Goal: Task Accomplishment & Management: Manage account settings

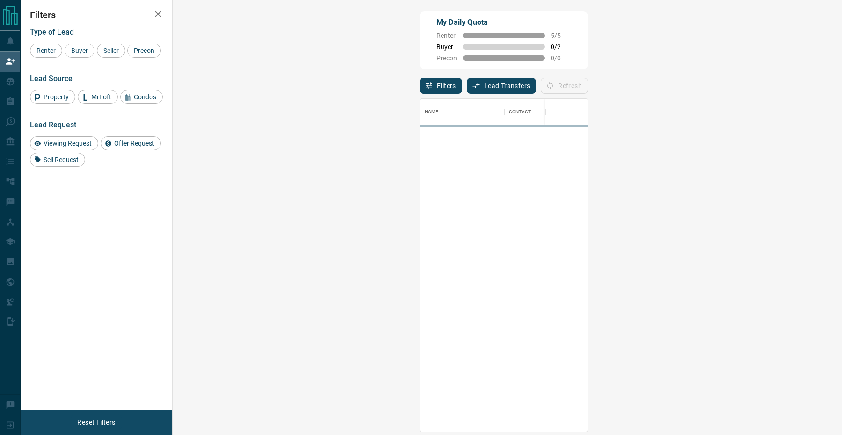
scroll to position [0, 0]
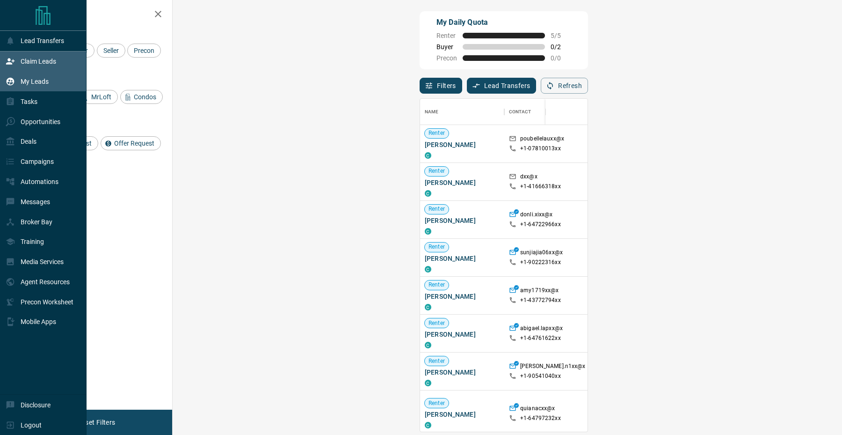
click at [16, 84] on div "My Leads" at bounding box center [27, 81] width 43 height 15
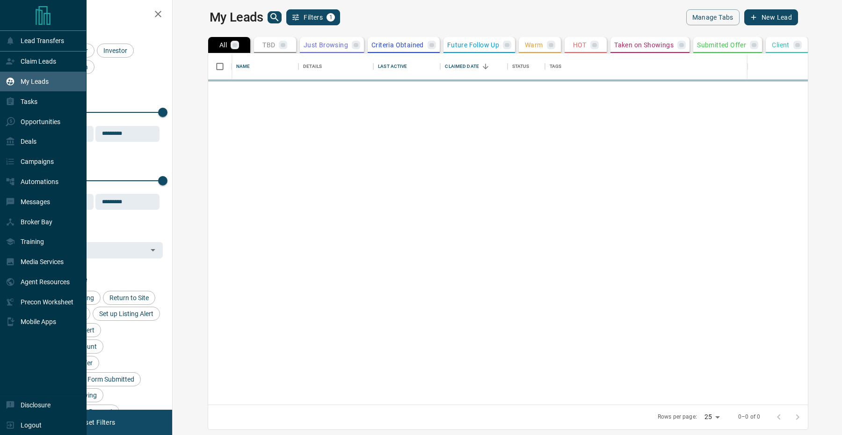
scroll to position [351, 665]
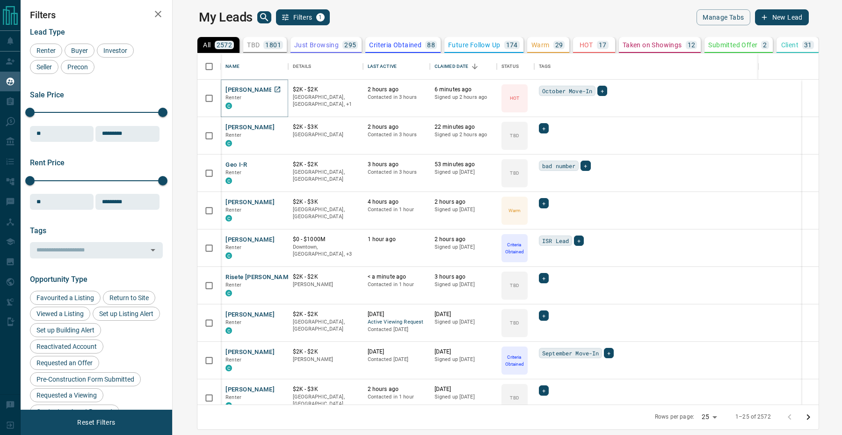
click at [226, 90] on button "[PERSON_NAME]" at bounding box center [250, 90] width 49 height 9
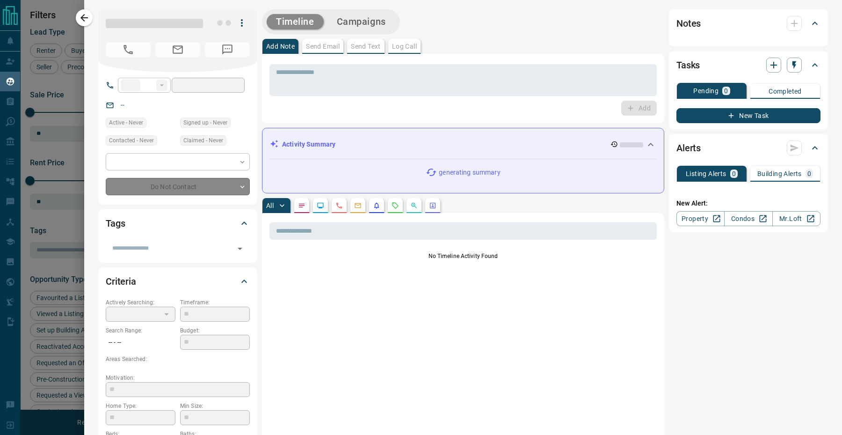
type input "**"
type input "**********"
type input "*"
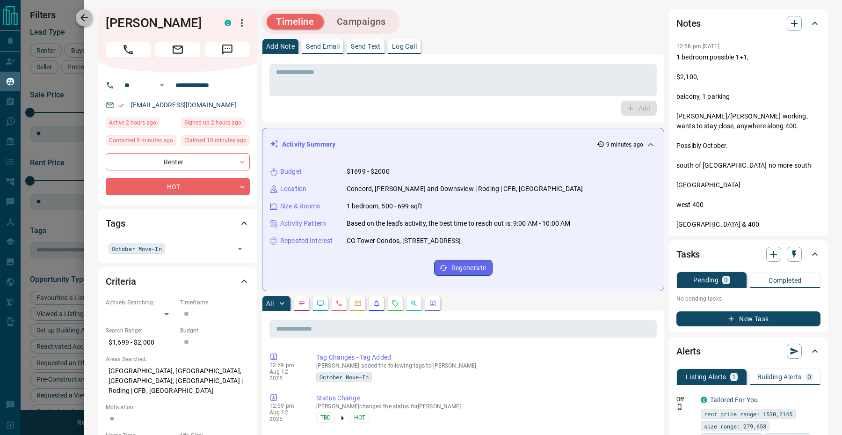
click at [84, 16] on icon "button" at bounding box center [84, 17] width 11 height 11
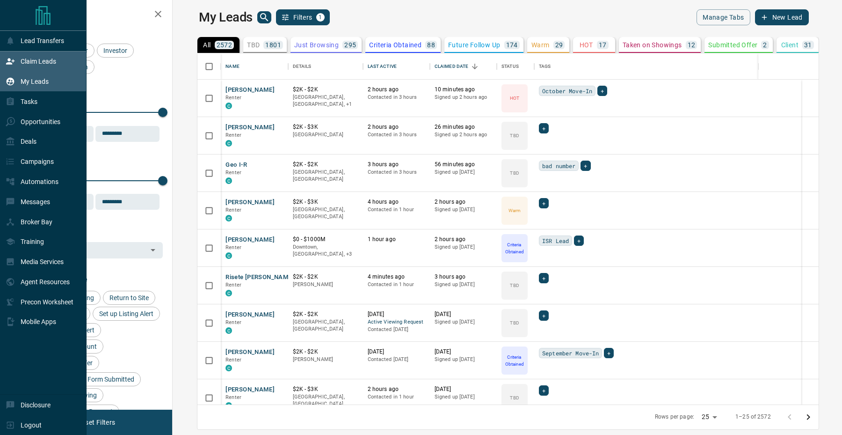
click at [16, 61] on div "Claim Leads" at bounding box center [31, 61] width 51 height 15
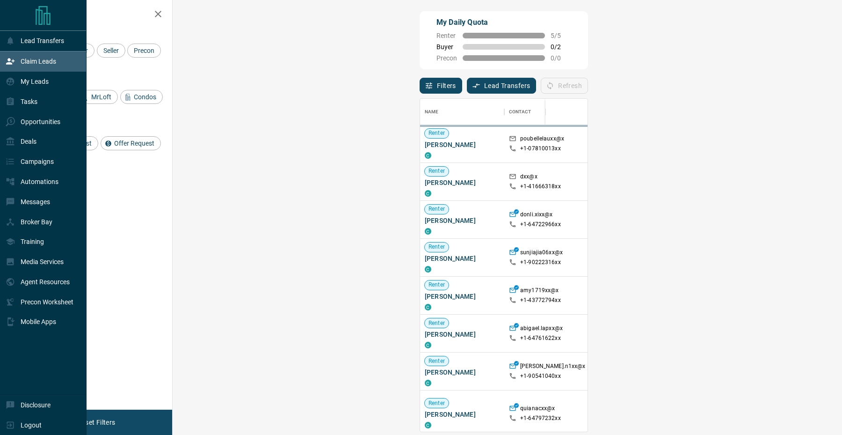
scroll to position [333, 649]
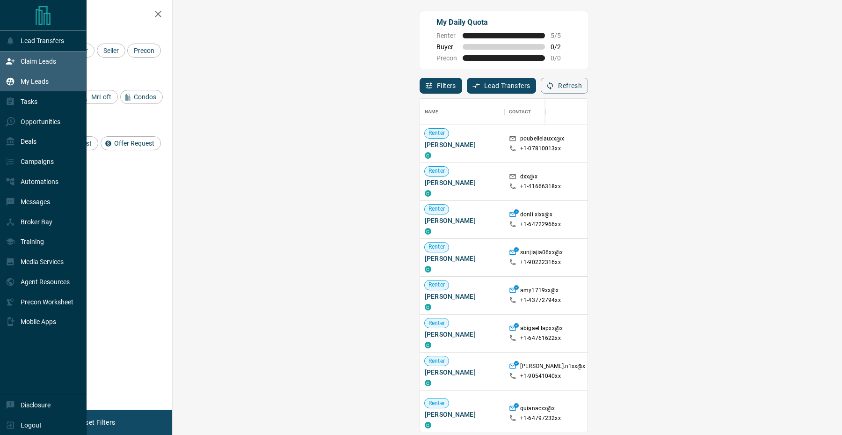
click at [12, 91] on div "My Leads" at bounding box center [43, 82] width 87 height 20
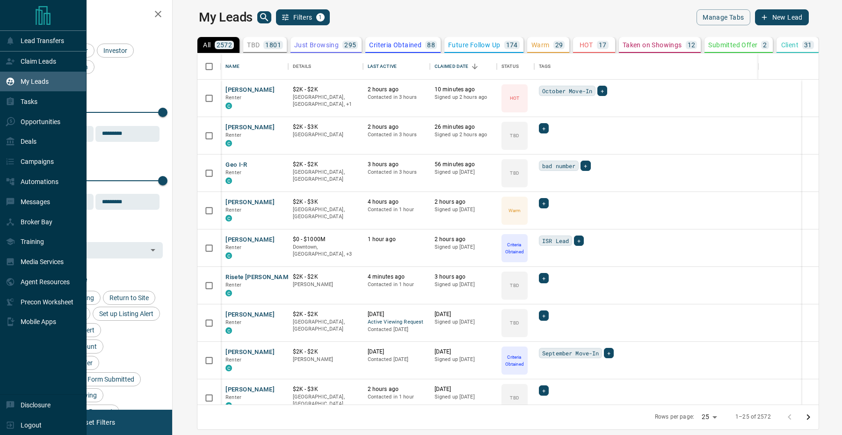
scroll to position [351, 665]
